Goal: Task Accomplishment & Management: Manage account settings

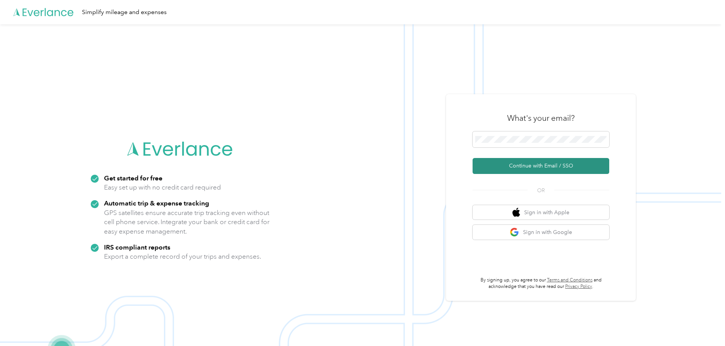
click at [534, 167] on button "Continue with Email / SSO" at bounding box center [540, 166] width 137 height 16
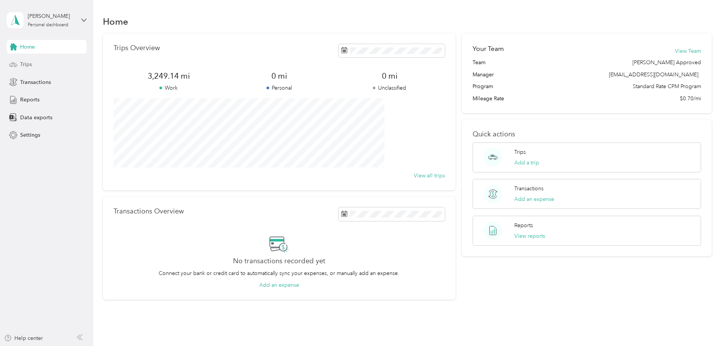
click at [25, 65] on span "Trips" at bounding box center [26, 64] width 12 height 8
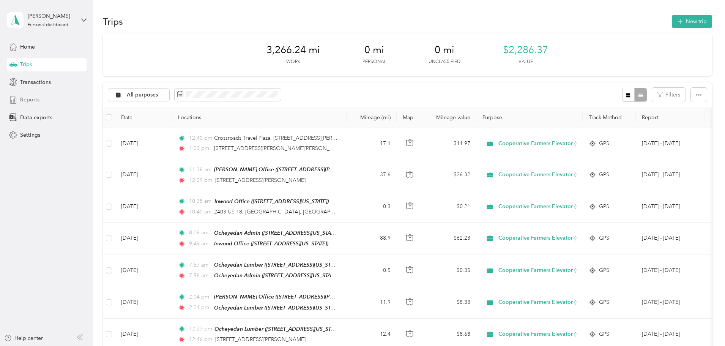
click at [30, 101] on span "Reports" at bounding box center [29, 100] width 19 height 8
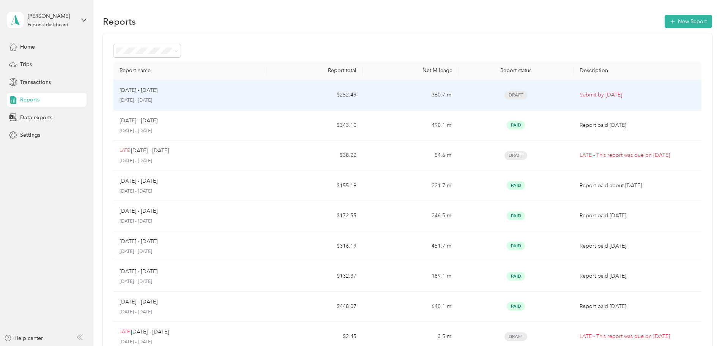
click at [579, 93] on p "Submit by Sep. 3, 2025" at bounding box center [637, 95] width 116 height 8
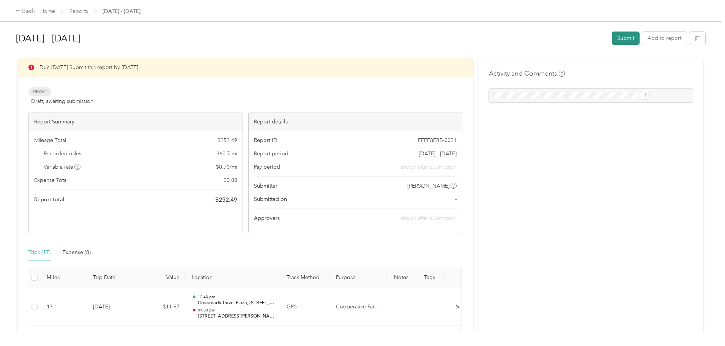
click at [612, 38] on button "Submit" at bounding box center [626, 37] width 28 height 13
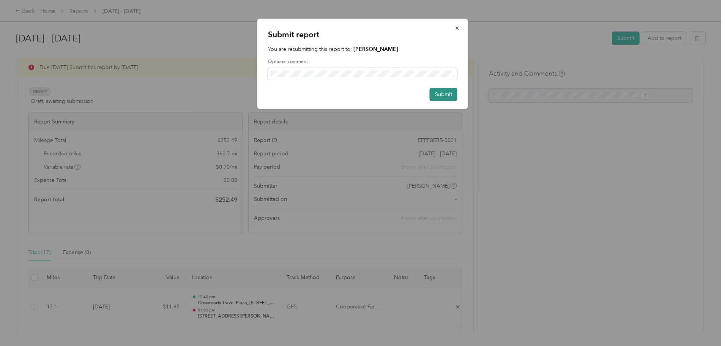
click at [448, 92] on button "Submit" at bounding box center [444, 94] width 28 height 13
